Goal: Find specific page/section: Find specific page/section

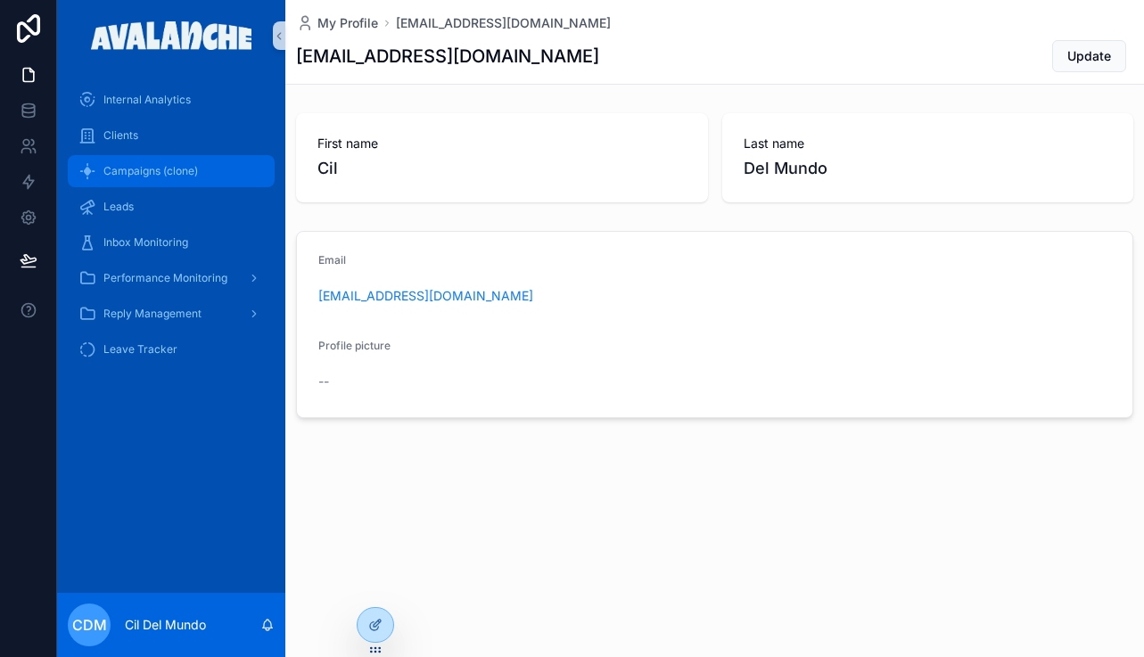
click at [152, 173] on span "Campaigns (clone)" at bounding box center [150, 171] width 94 height 14
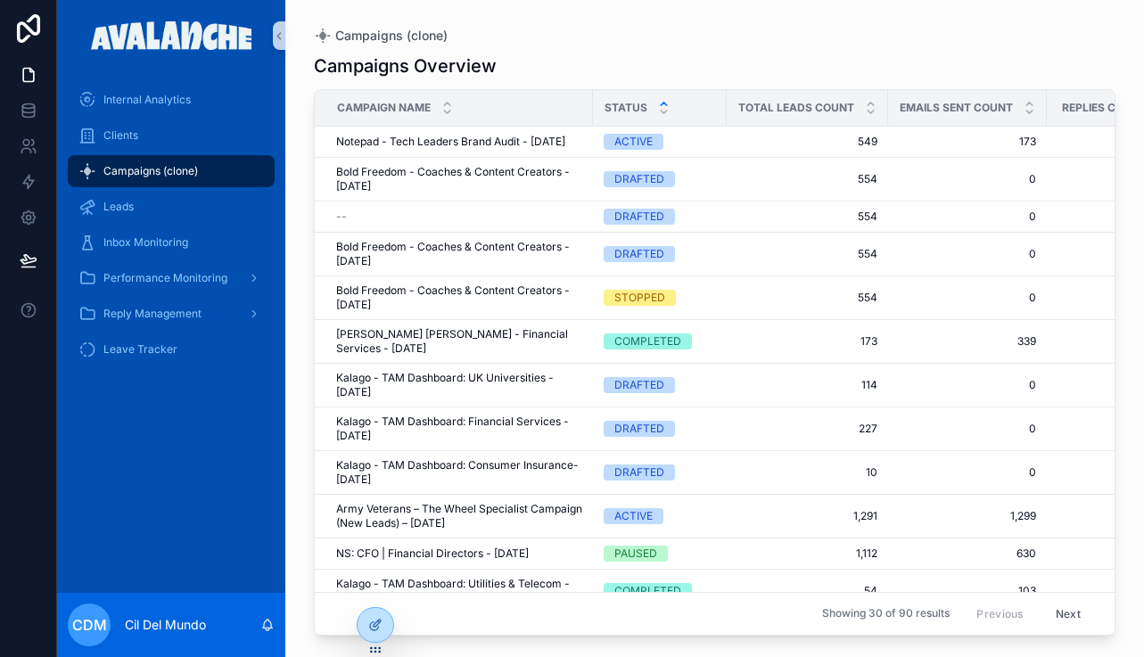
click at [664, 106] on div "scrollable content" at bounding box center [664, 108] width 12 height 20
click at [740, 48] on div "Campaigns Overview Campaign Name Status Total Leads Count Emails Sent Count Rep…" at bounding box center [714, 339] width 801 height 593
click at [509, 509] on span "Army Veterans – The Wheel Specialist Campaign (New Leads) – [DATE]" at bounding box center [459, 516] width 246 height 29
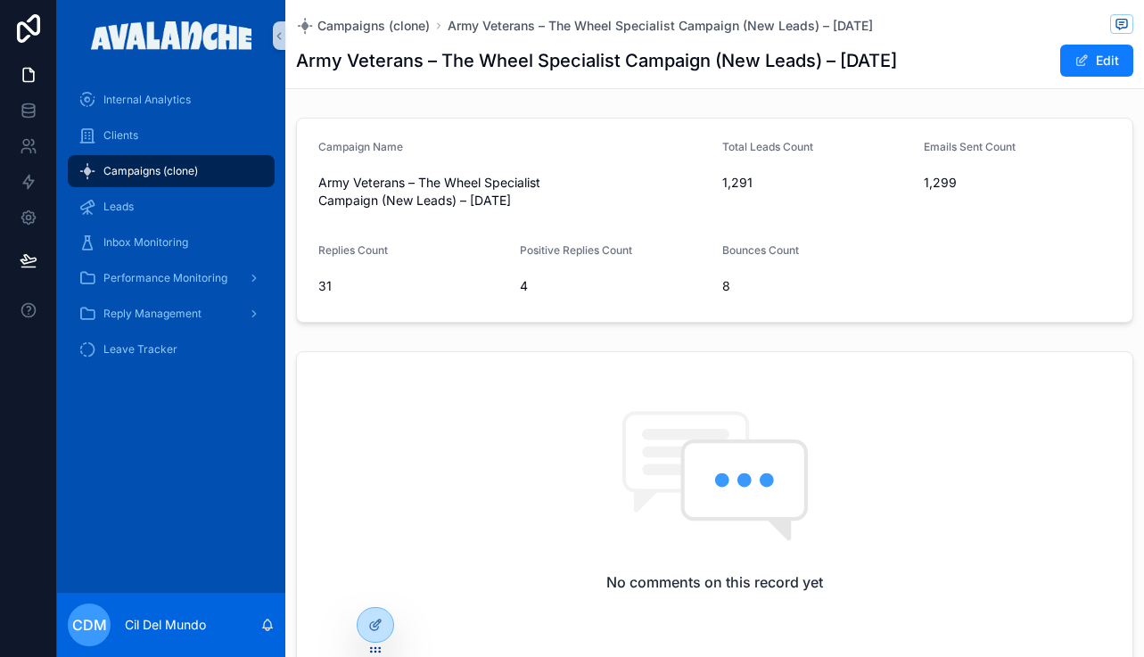
click at [626, 201] on span "Army Veterans – The Wheel Specialist Campaign (New Leads) – [DATE]" at bounding box center [513, 192] width 390 height 36
